Goal: Task Accomplishment & Management: Manage account settings

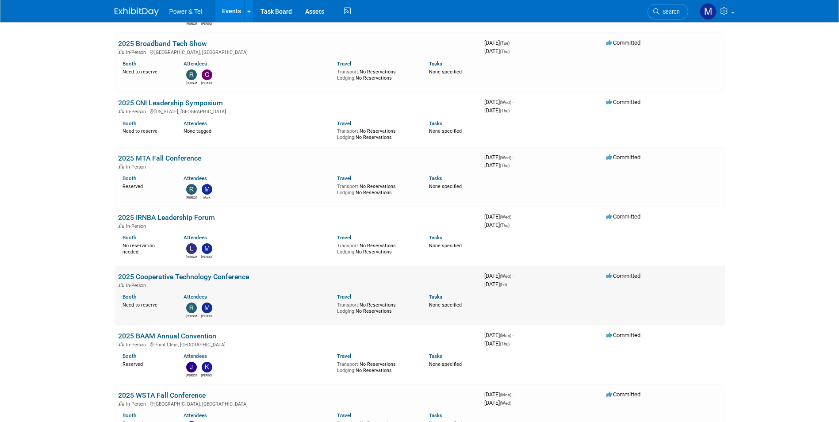
scroll to position [531, 0]
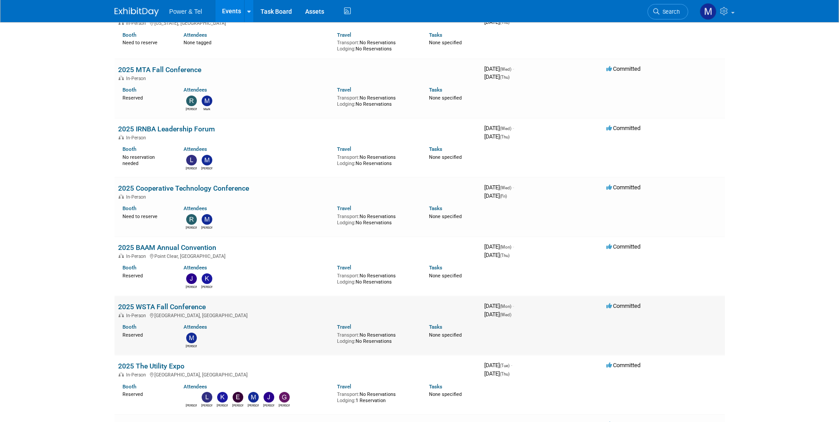
click at [196, 303] on link "2025 WSTA Fall Conference" at bounding box center [162, 307] width 88 height 8
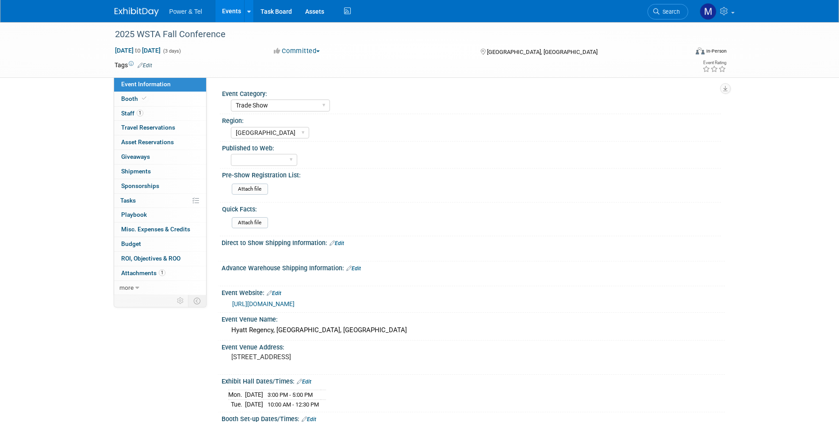
select select "Trade Show"
select select "Great Lakes"
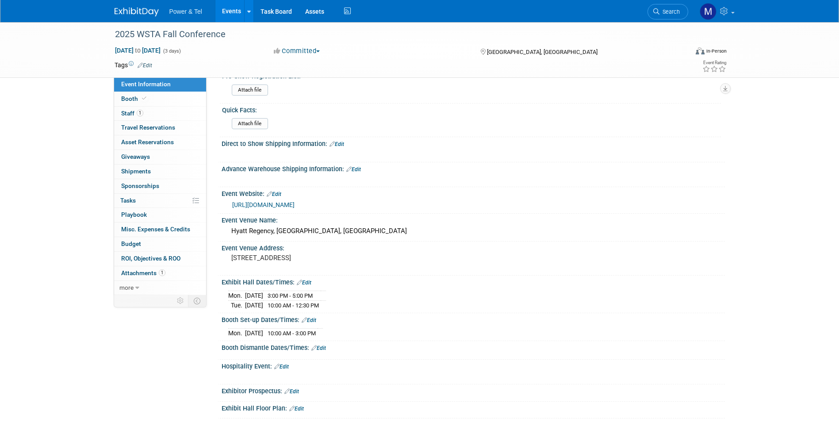
scroll to position [266, 0]
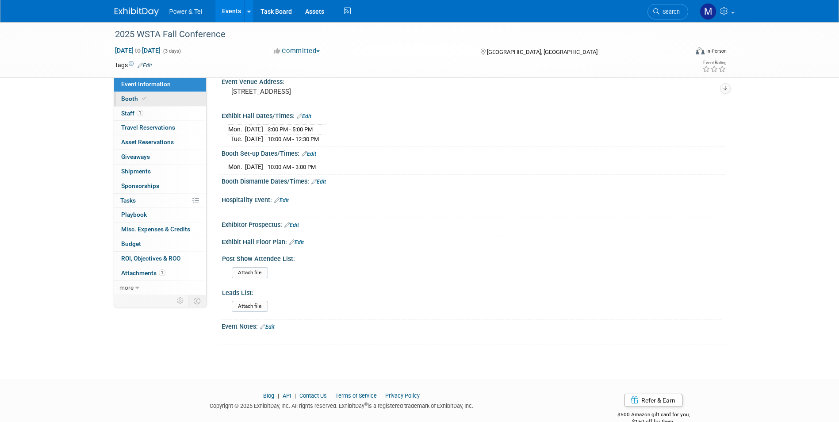
click at [178, 104] on link "Booth" at bounding box center [160, 99] width 92 height 14
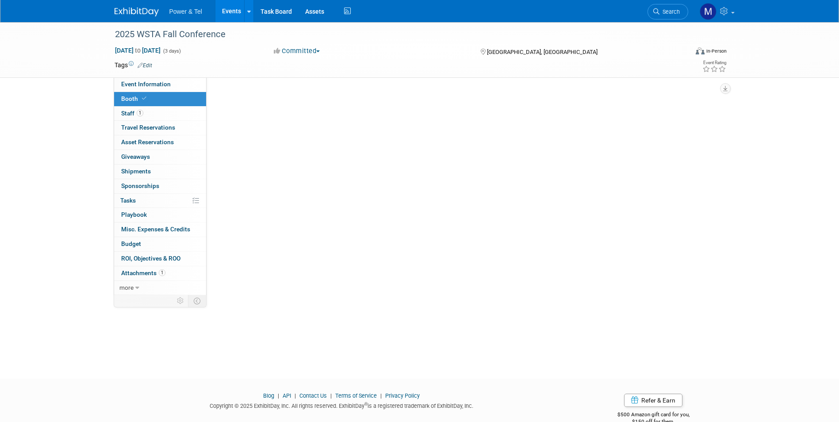
scroll to position [0, 0]
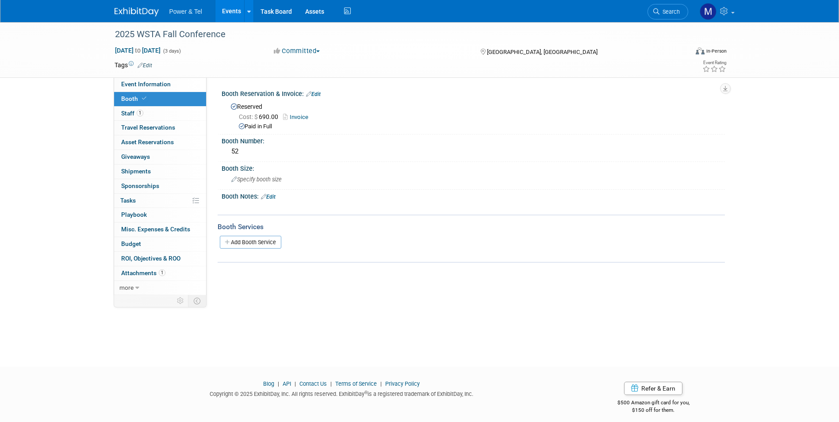
click at [313, 114] on link "Invoice" at bounding box center [298, 117] width 30 height 7
click at [167, 114] on link "1 Staff 1" at bounding box center [160, 114] width 92 height 14
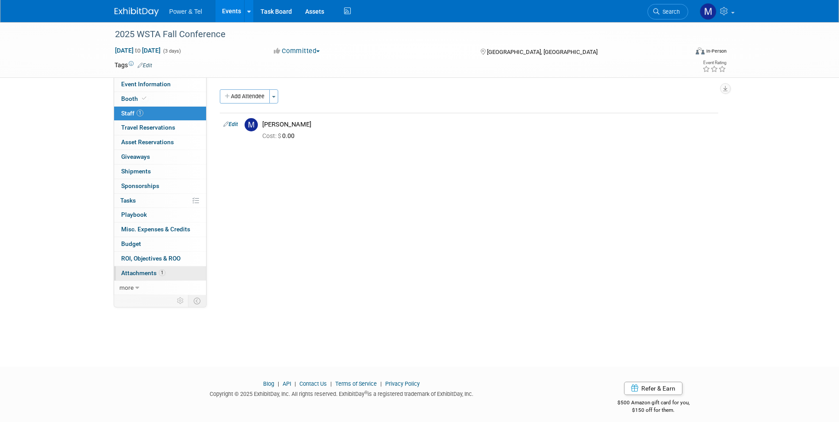
click at [161, 269] on link "1 Attachments 1" at bounding box center [160, 273] width 92 height 14
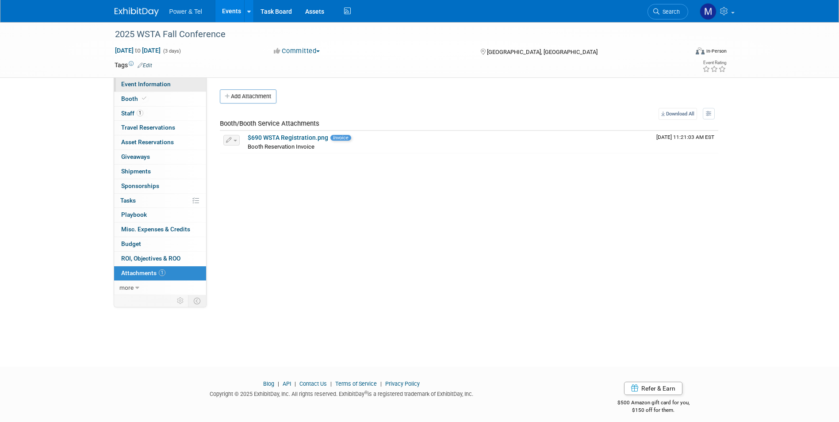
click at [160, 81] on span "Event Information" at bounding box center [146, 84] width 50 height 7
select select "Trade Show"
select select "Great Lakes"
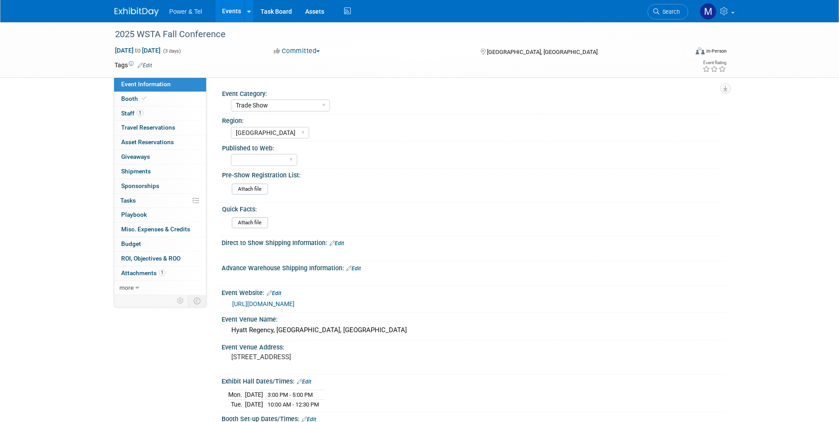
click at [295, 300] on link "https://wsta.info/event-6226072" at bounding box center [263, 303] width 62 height 7
drag, startPoint x: 132, startPoint y: 89, endPoint x: 138, endPoint y: 97, distance: 9.9
click at [132, 89] on link "Event Information" at bounding box center [160, 84] width 92 height 14
select select "Trade Show"
select select "Great Lakes"
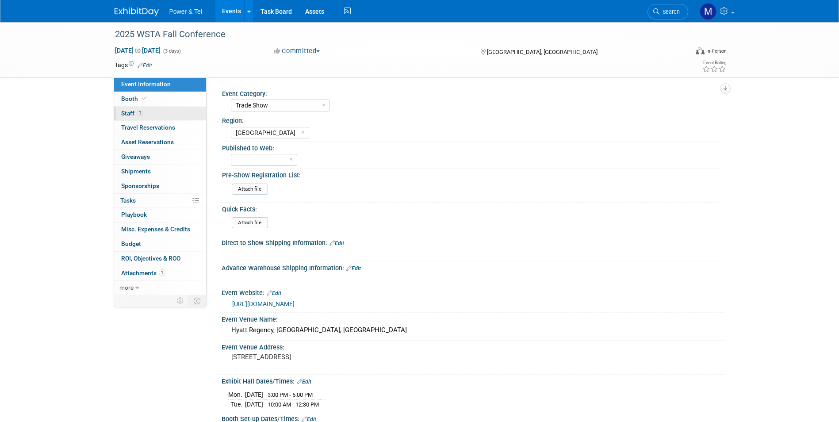
click at [154, 111] on link "1 Staff 1" at bounding box center [160, 114] width 92 height 14
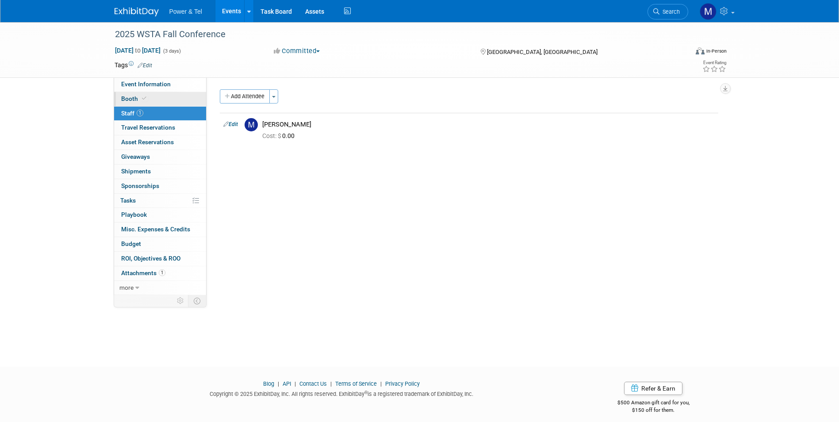
click at [155, 96] on link "Booth" at bounding box center [160, 99] width 92 height 14
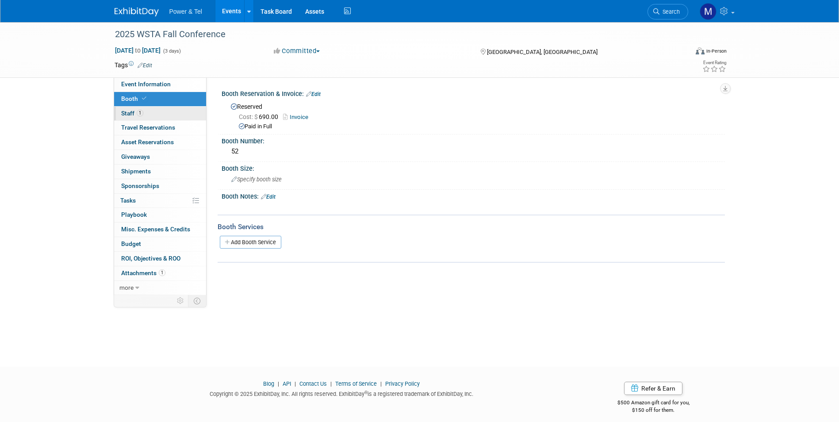
click at [162, 116] on link "1 Staff 1" at bounding box center [160, 114] width 92 height 14
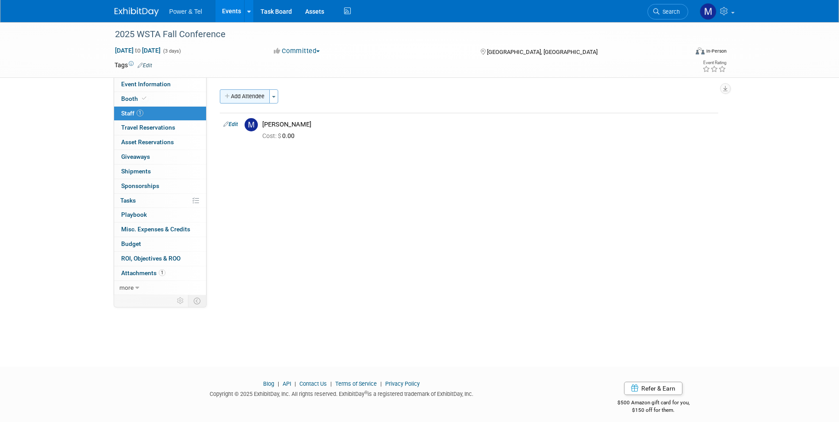
click at [253, 98] on button "Add Attendee" at bounding box center [245, 96] width 50 height 14
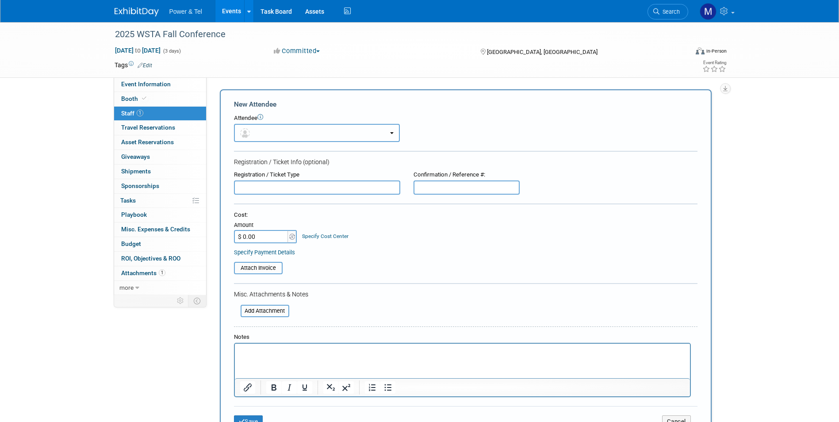
click at [306, 134] on button "button" at bounding box center [317, 133] width 166 height 18
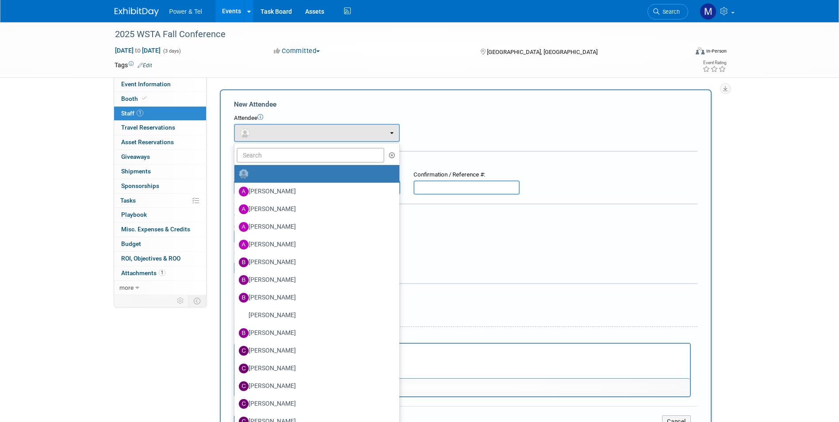
drag, startPoint x: 554, startPoint y: 181, endPoint x: 520, endPoint y: 206, distance: 42.2
click at [554, 182] on div "Registration / Ticket Type Confirmation / Reference #:" at bounding box center [465, 183] width 477 height 24
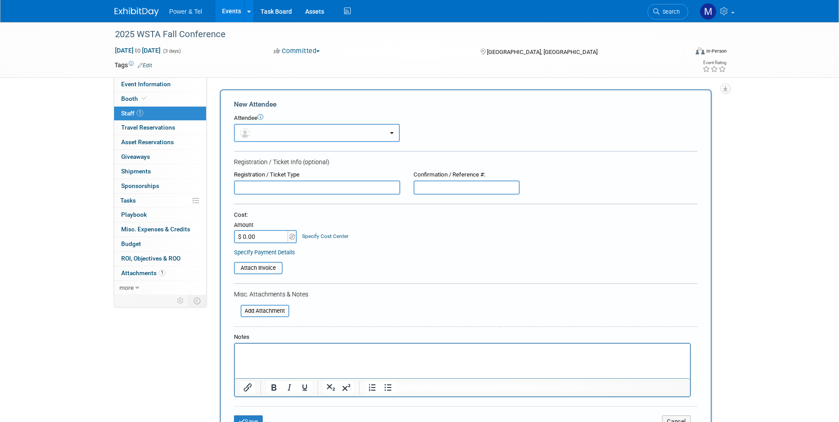
click at [315, 133] on button "button" at bounding box center [317, 133] width 166 height 18
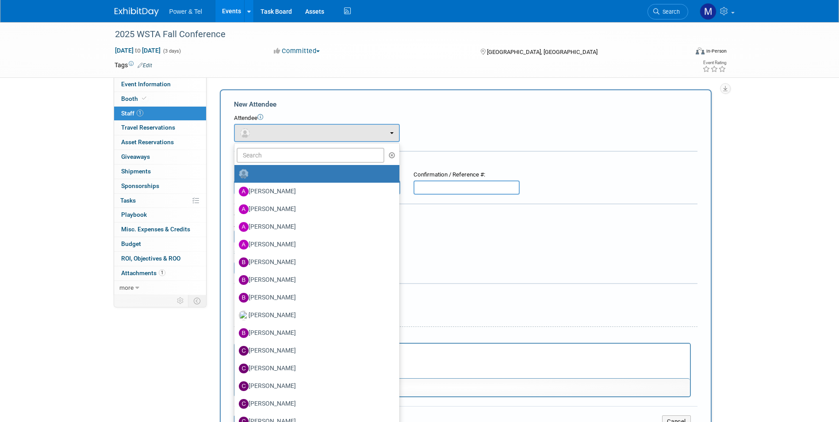
click at [546, 145] on form "New Attendee Attendee <img src="https://www.exhibitday.com/Images/Unassigned-Us…" at bounding box center [466, 267] width 464 height 335
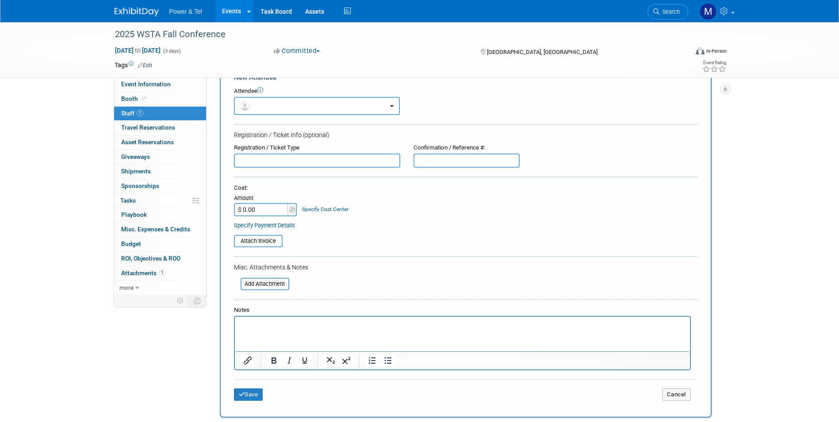
scroll to position [89, 0]
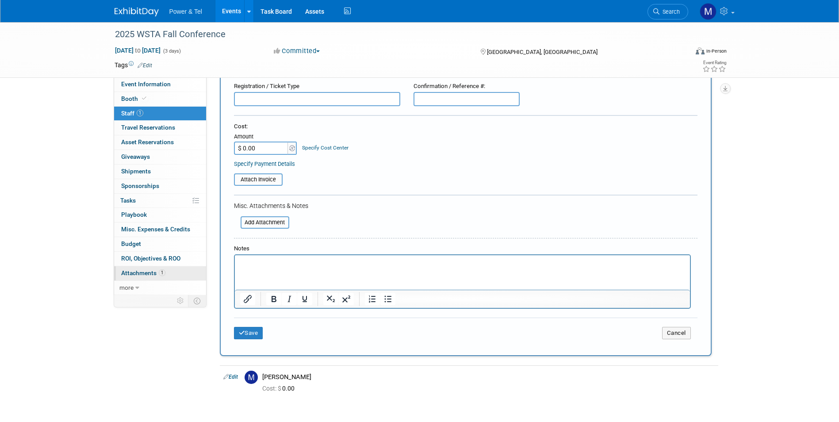
click at [145, 269] on link "1 Attachments 1" at bounding box center [160, 273] width 92 height 14
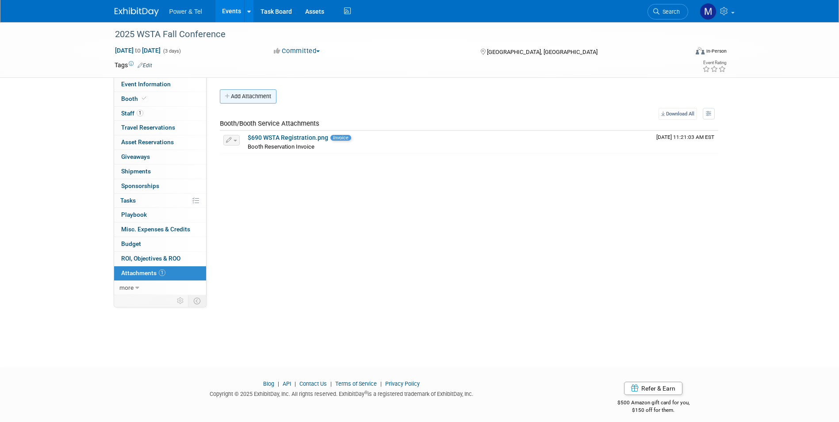
click at [251, 92] on button "Add Attachment" at bounding box center [248, 96] width 57 height 14
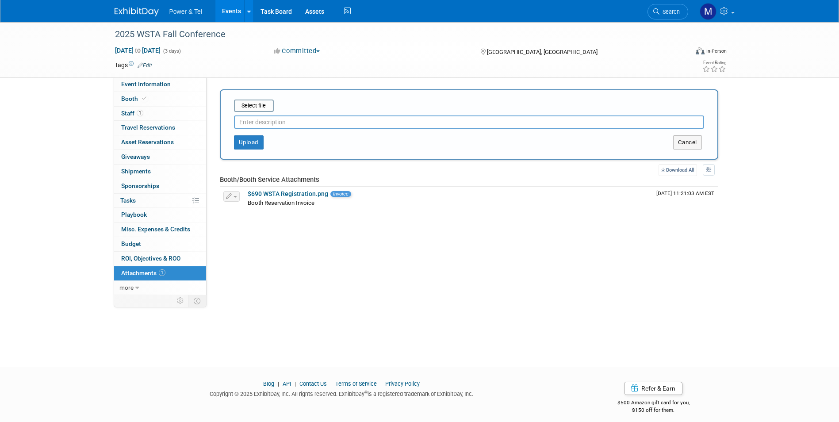
click at [295, 122] on input "text" at bounding box center [469, 122] width 470 height 13
click at [240, 124] on input "Taylor Registration" at bounding box center [469, 122] width 470 height 13
type input "$503 Taylor Registration"
click at [254, 142] on button "Upload" at bounding box center [249, 142] width 30 height 14
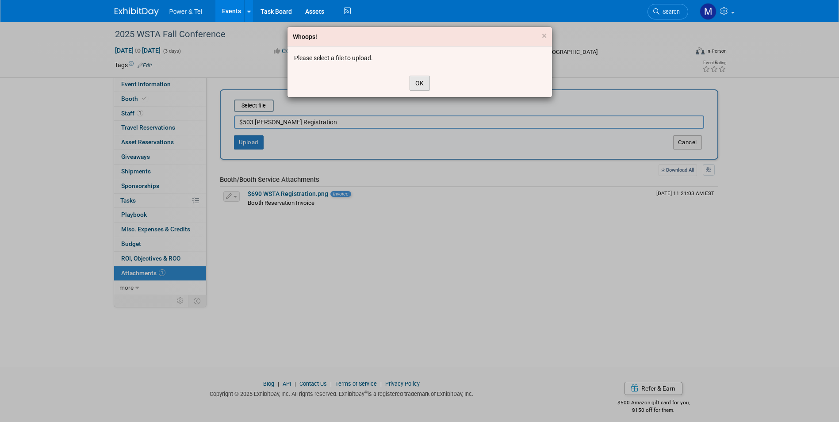
click at [417, 80] on button "OK" at bounding box center [420, 83] width 20 height 15
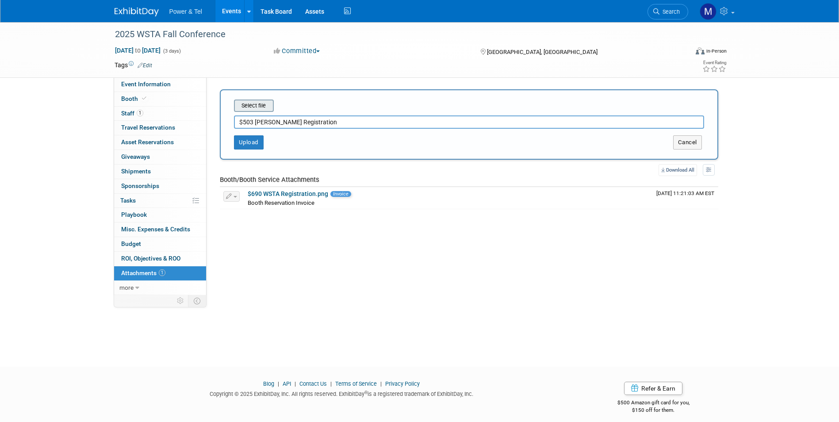
click at [257, 104] on input "file" at bounding box center [220, 105] width 105 height 11
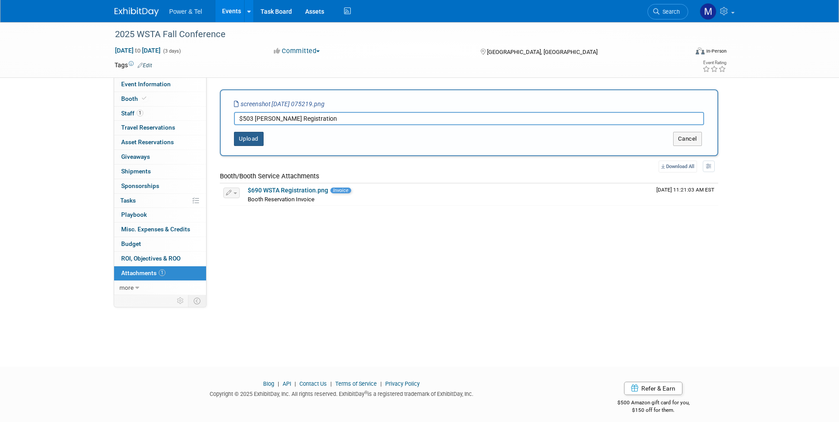
click at [252, 142] on button "Upload" at bounding box center [249, 139] width 30 height 14
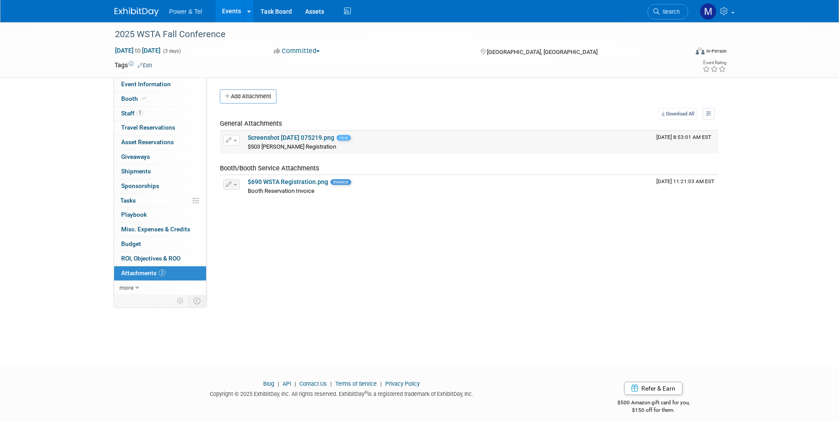
click at [303, 135] on link "Screenshot 2025-09-23 075219.png" at bounding box center [291, 137] width 87 height 7
